Goal: Download file/media

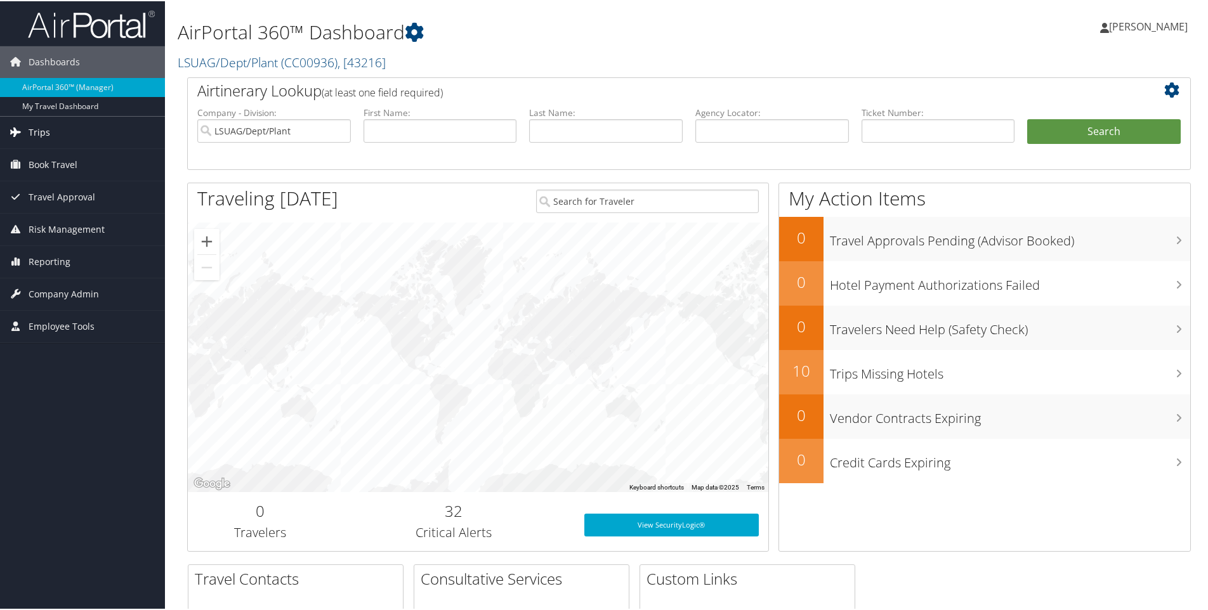
click at [38, 128] on span "Trips" at bounding box center [40, 131] width 22 height 32
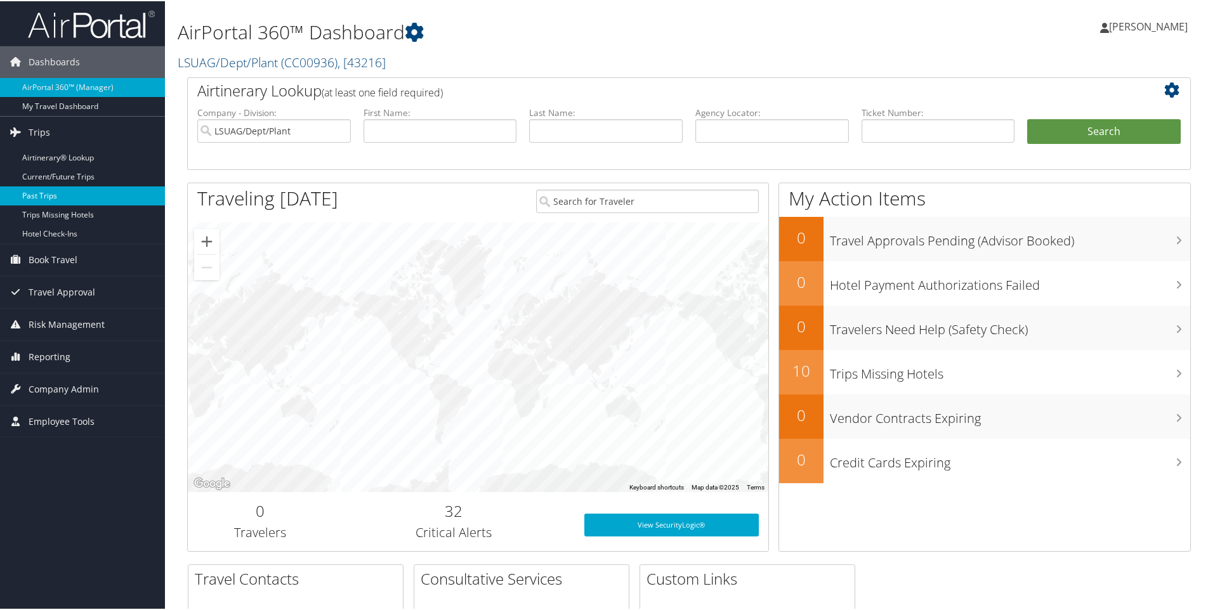
click at [31, 192] on link "Past Trips" at bounding box center [82, 194] width 165 height 19
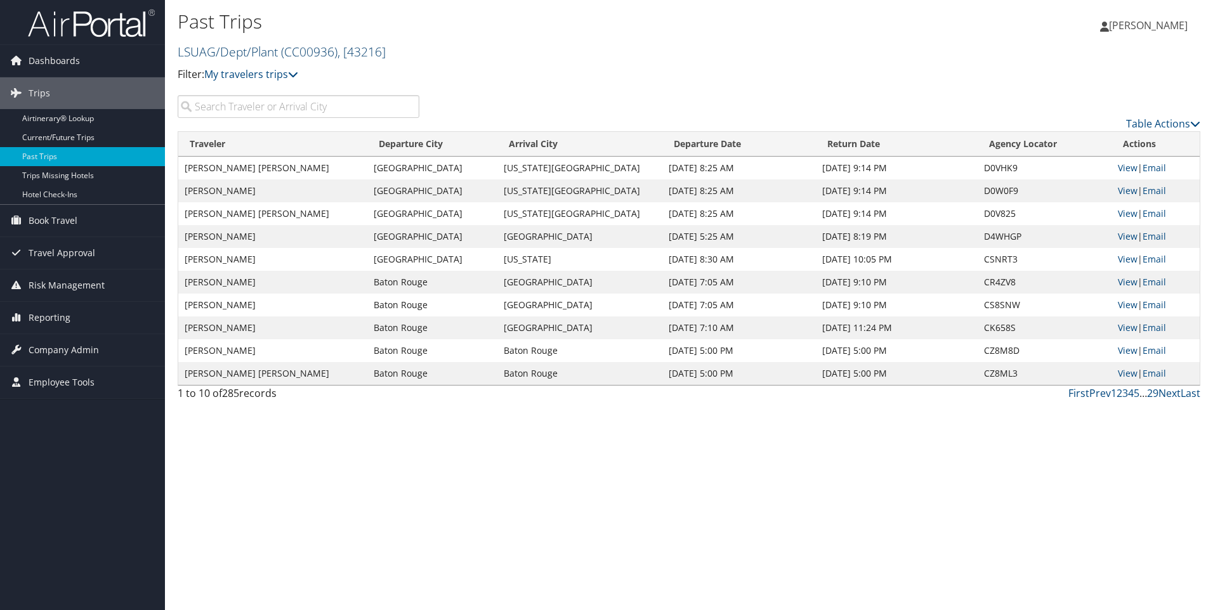
click at [317, 52] on span "( CC00936 )" at bounding box center [309, 51] width 56 height 17
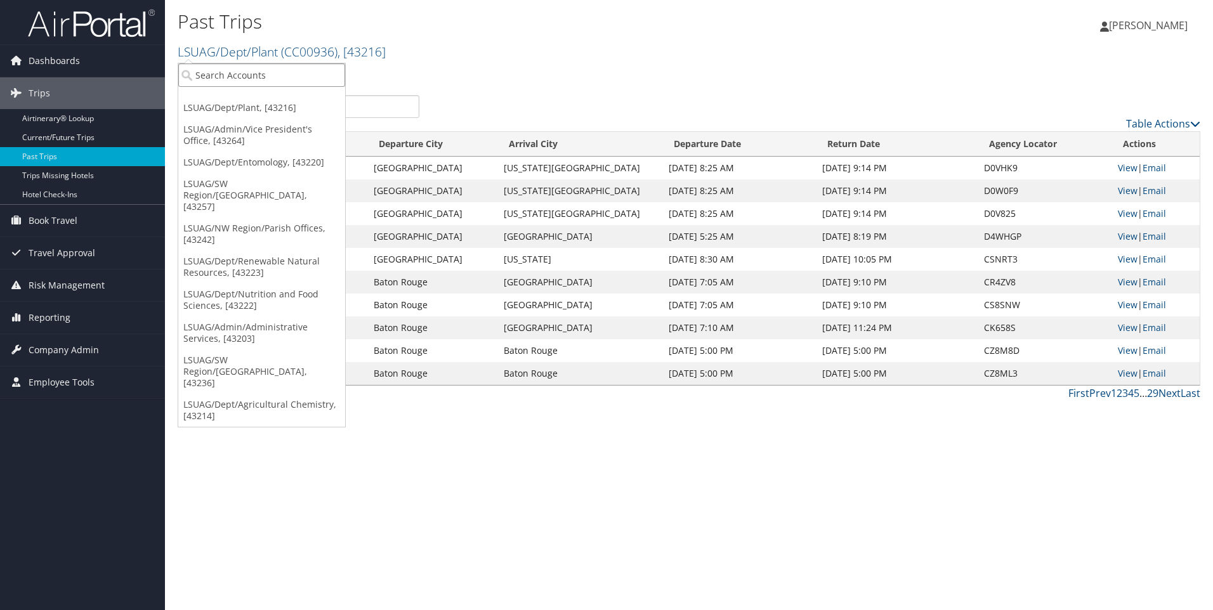
click at [284, 74] on input "search" at bounding box center [261, 74] width 167 height 23
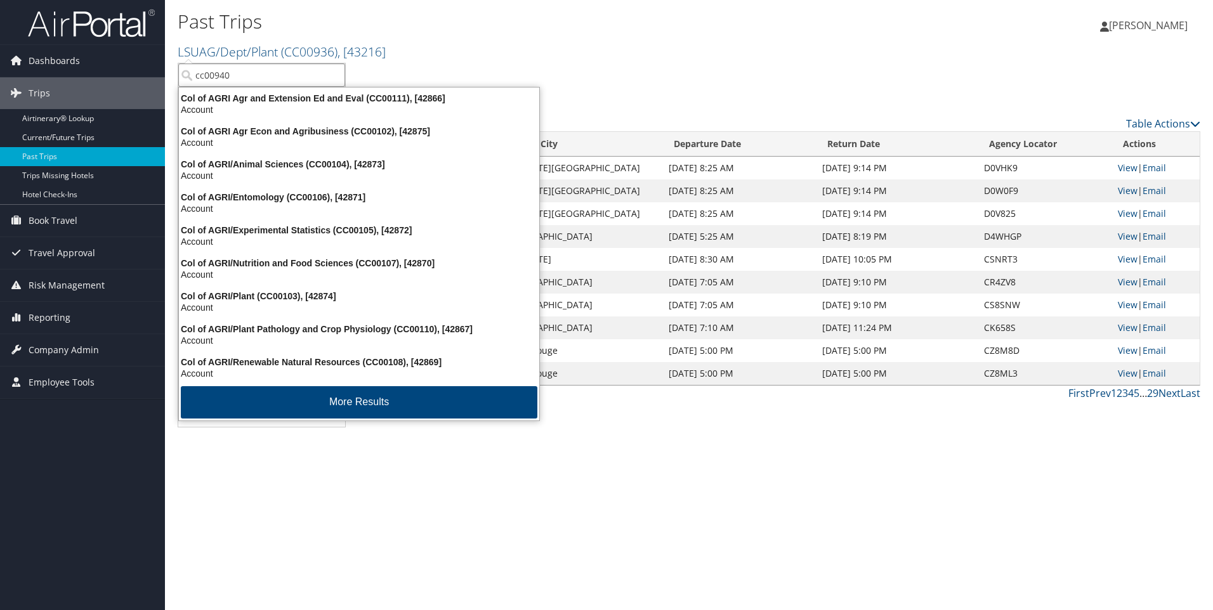
type input "cc00940"
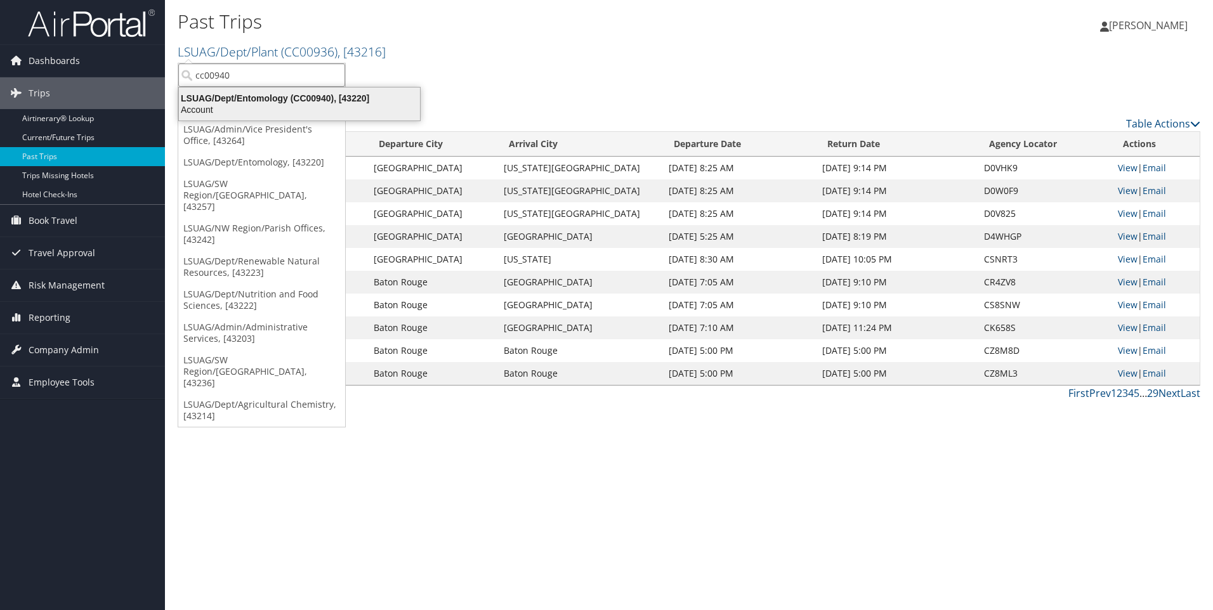
click at [277, 100] on div "LSUAG/Dept/Entomology (CC00940), [43220]" at bounding box center [299, 98] width 256 height 11
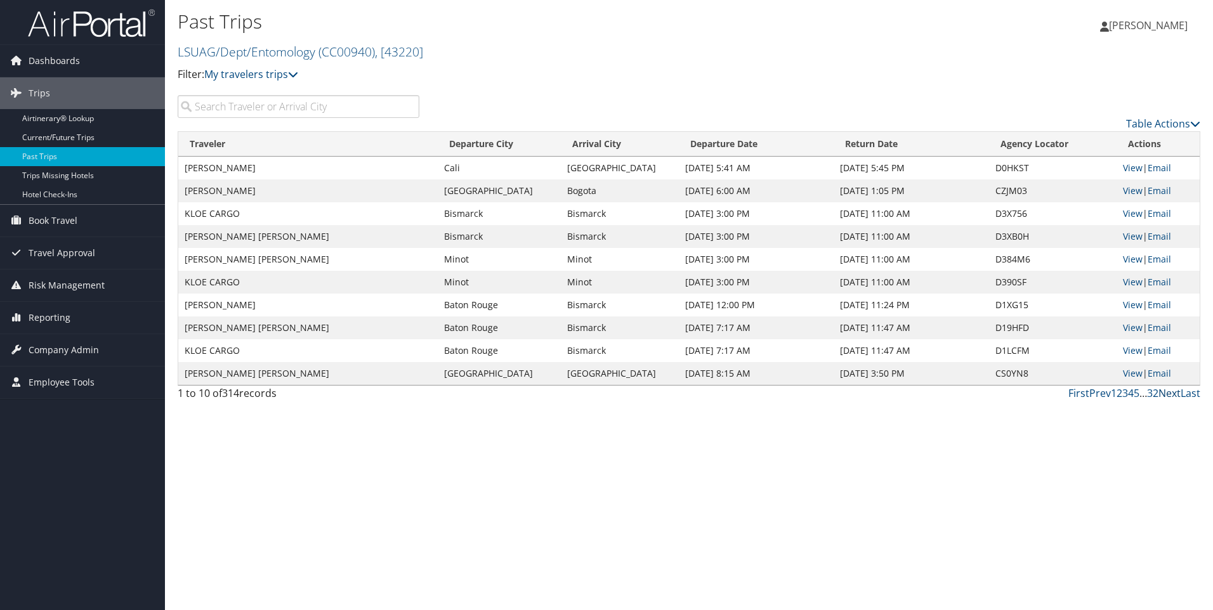
click at [1172, 396] on link "Next" at bounding box center [1170, 393] width 22 height 14
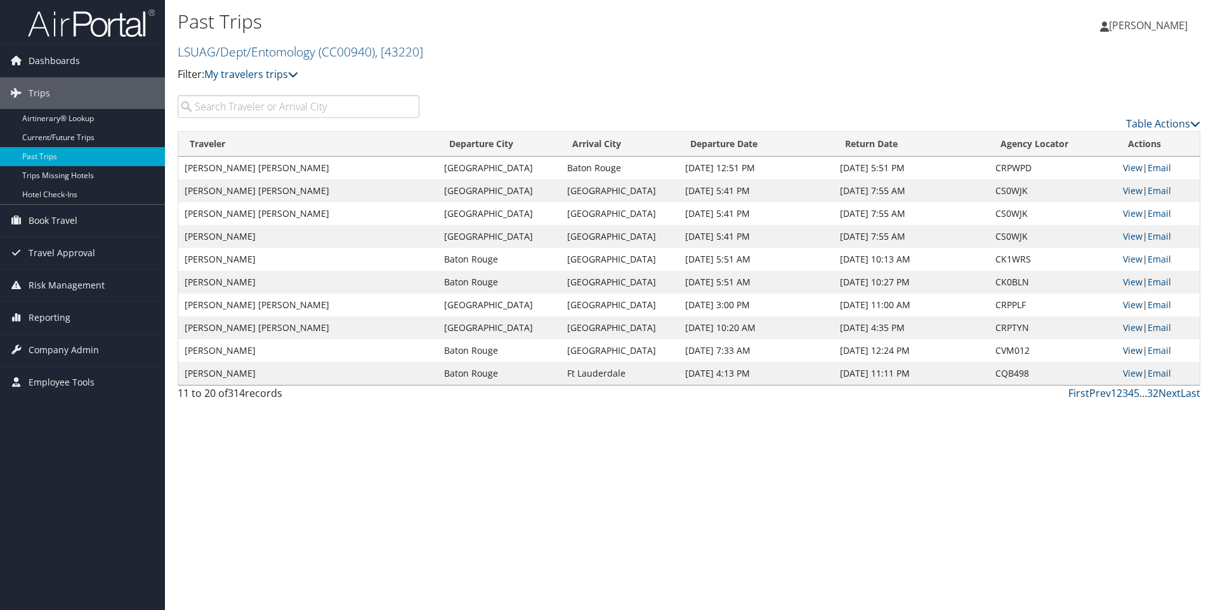
click at [1131, 351] on link "View" at bounding box center [1133, 351] width 20 height 12
click at [1155, 27] on span "[PERSON_NAME]" at bounding box center [1148, 25] width 79 height 14
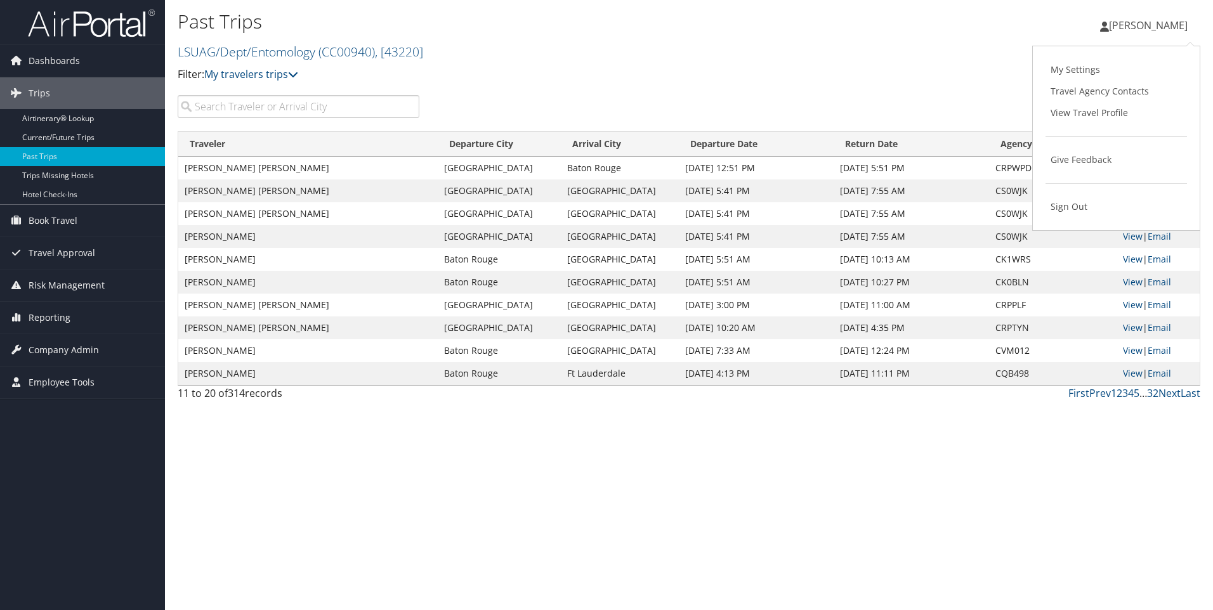
click at [895, 93] on div "Past Trips LSUAG/Dept/Entomology ( CC00940 ) , [ 43220 ] LSUAG/Dept/Entomology …" at bounding box center [689, 47] width 1048 height 95
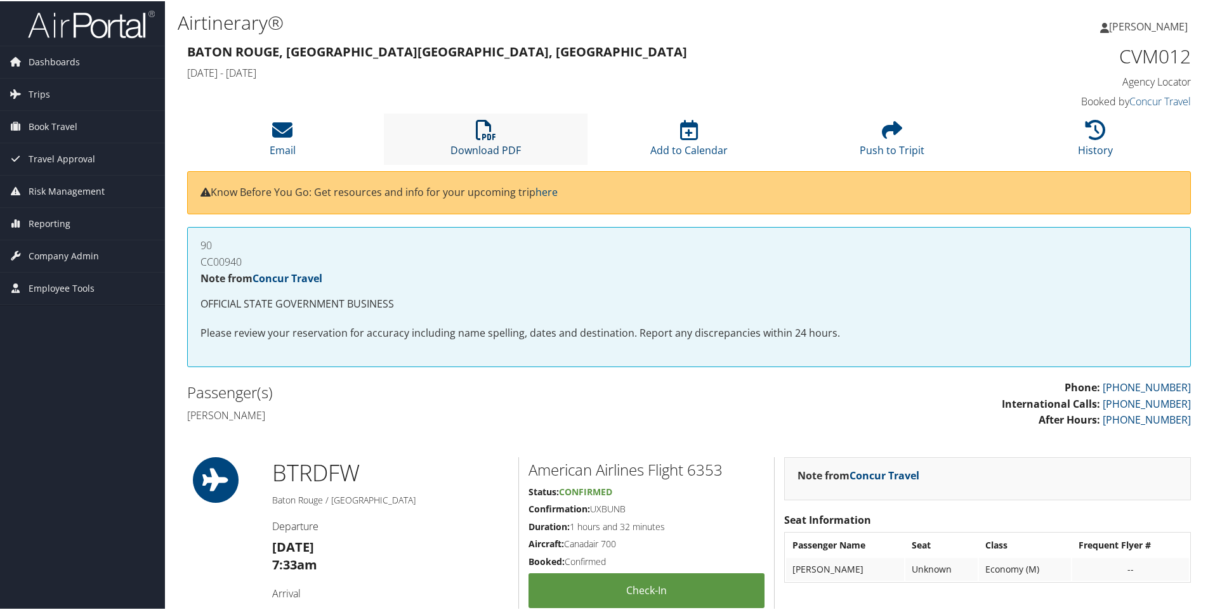
click at [484, 144] on link "Download PDF" at bounding box center [485, 141] width 70 height 30
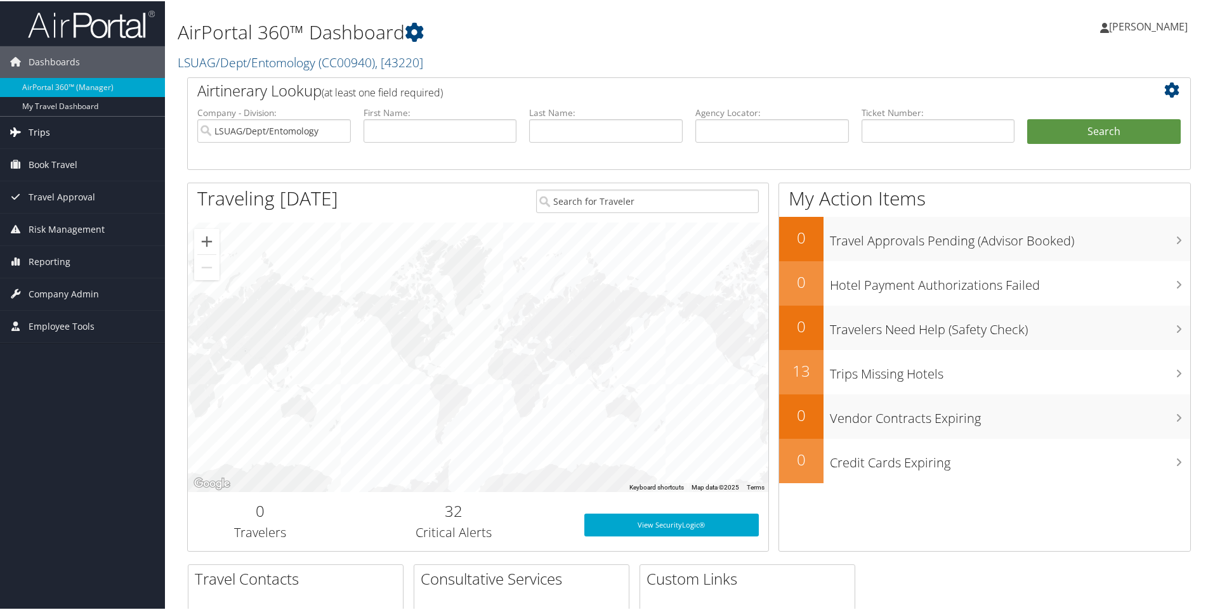
click at [36, 132] on span "Trips" at bounding box center [40, 131] width 22 height 32
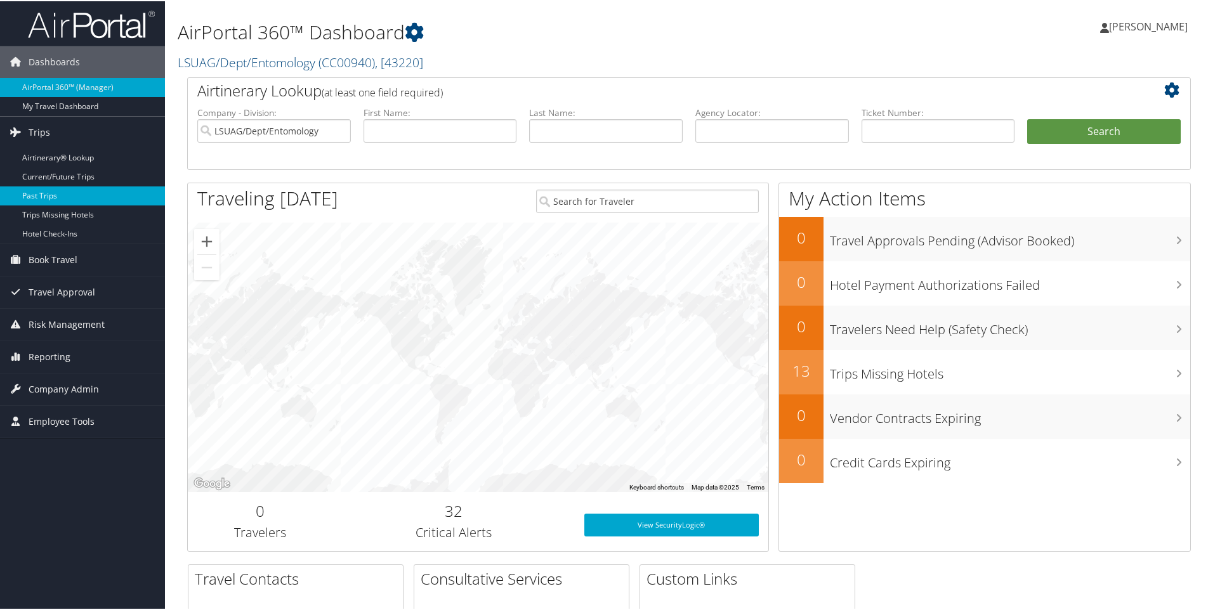
click at [36, 188] on link "Past Trips" at bounding box center [82, 194] width 165 height 19
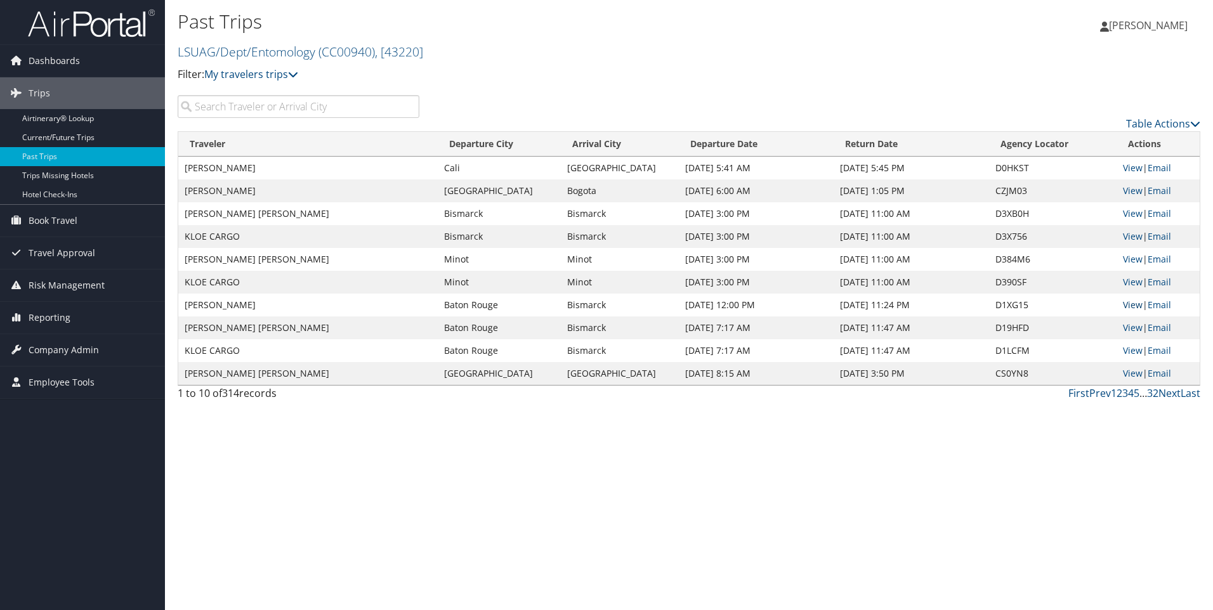
click at [1129, 303] on link "View" at bounding box center [1133, 305] width 20 height 12
click at [1109, 28] on span "[PERSON_NAME]" at bounding box center [1148, 25] width 79 height 14
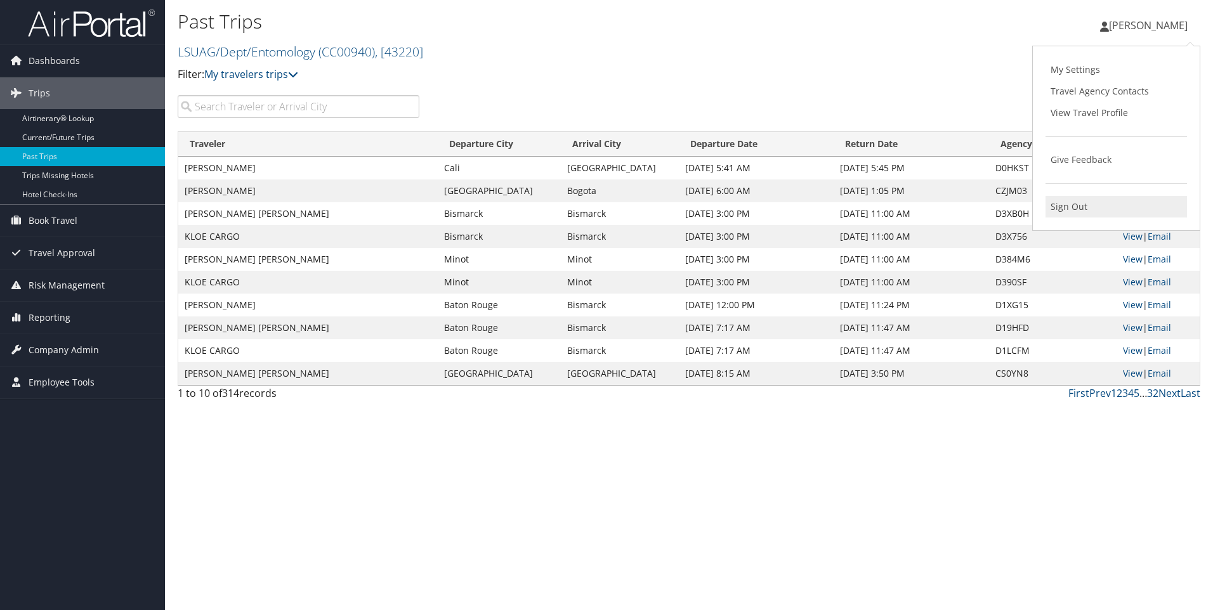
click at [1071, 202] on link "Sign Out" at bounding box center [1116, 207] width 141 height 22
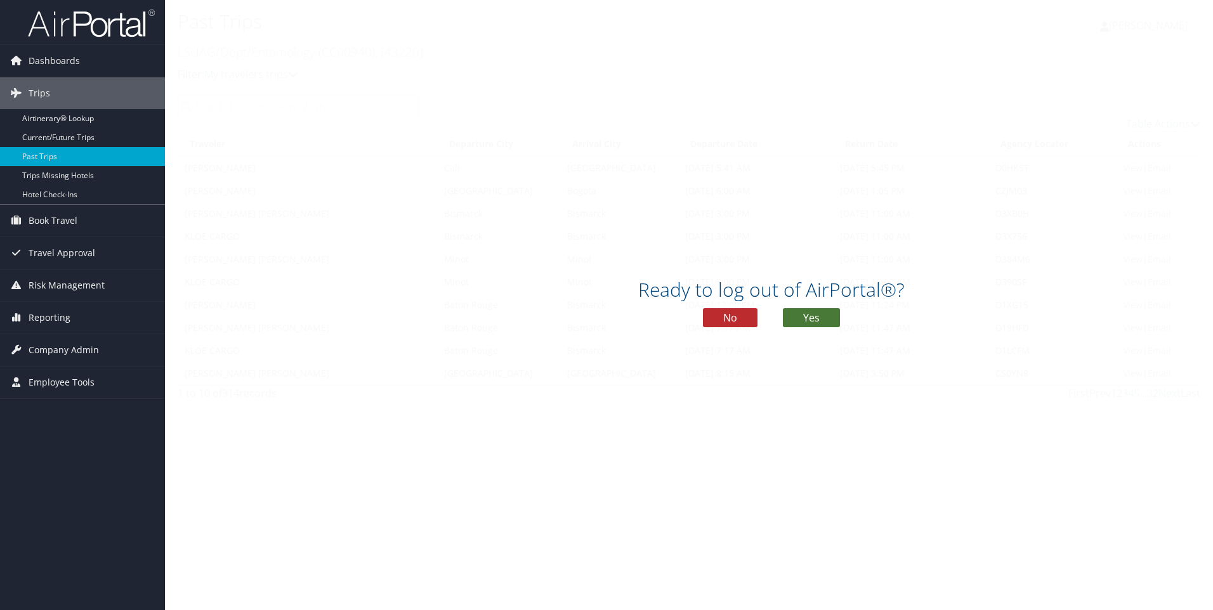
click at [816, 320] on button "Yes" at bounding box center [811, 317] width 57 height 19
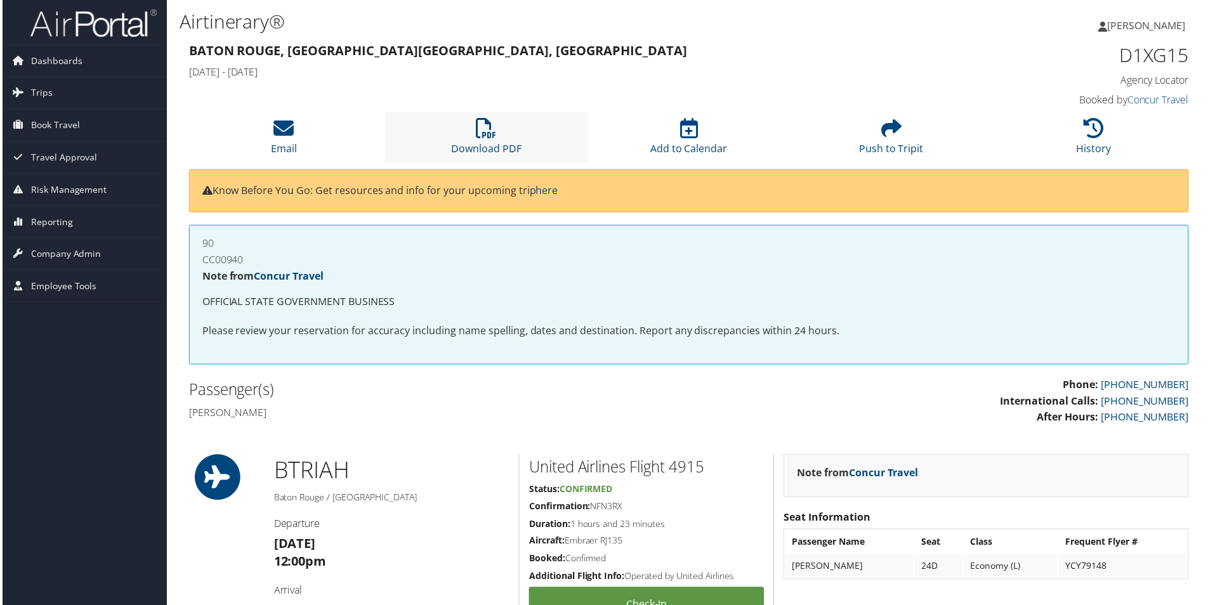
click at [500, 139] on li "Download PDF" at bounding box center [485, 137] width 203 height 51
